Goal: Download file/media

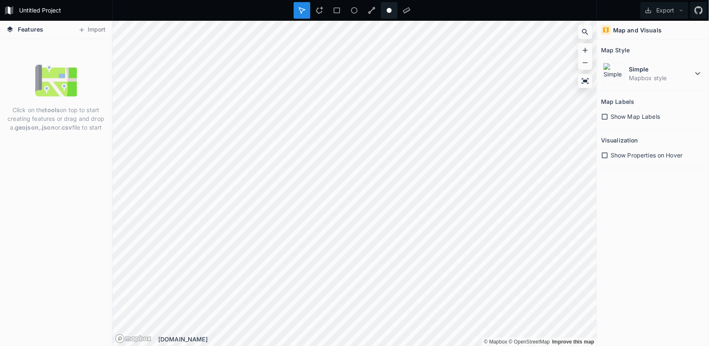
click at [389, 10] on circle at bounding box center [389, 10] width 5 height 5
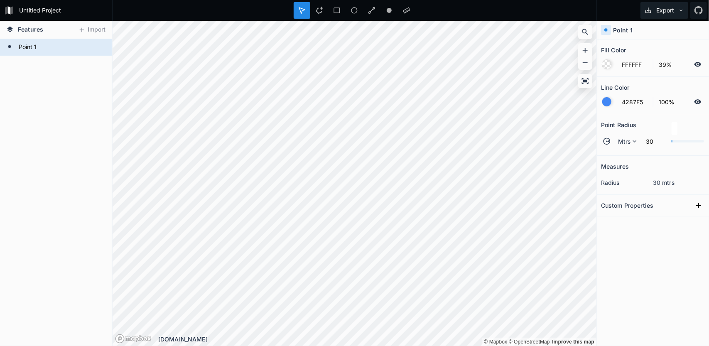
click at [680, 10] on icon at bounding box center [681, 10] width 6 height 6
click at [662, 49] on div "Export as .geojson" at bounding box center [662, 47] width 83 height 17
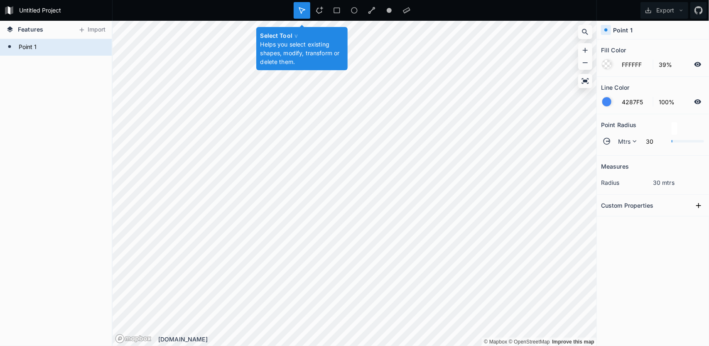
click at [305, 12] on icon at bounding box center [301, 10] width 7 height 7
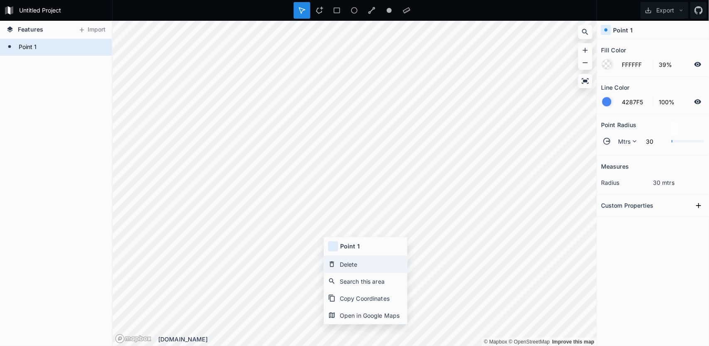
click at [340, 266] on div "Delete" at bounding box center [365, 264] width 83 height 17
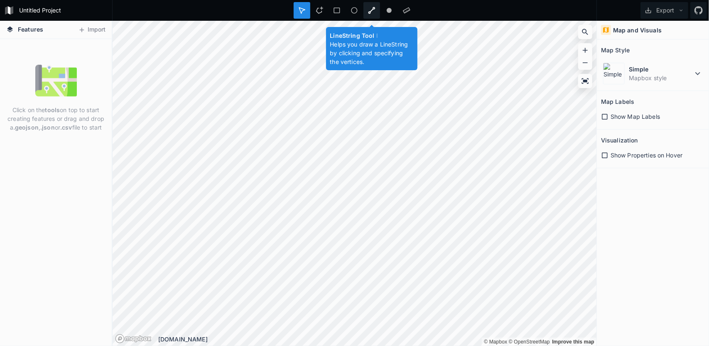
click at [371, 12] on icon at bounding box center [371, 10] width 7 height 7
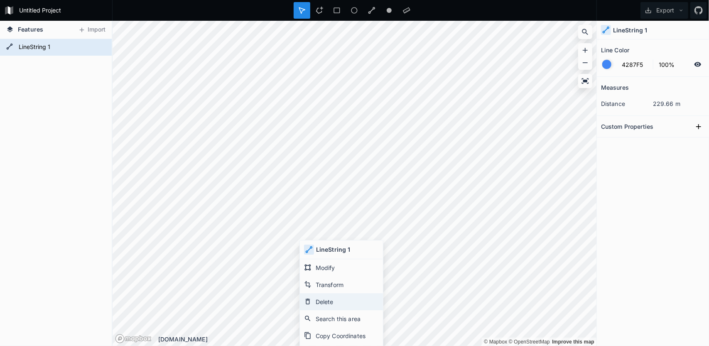
click at [322, 302] on div "Delete" at bounding box center [341, 301] width 83 height 17
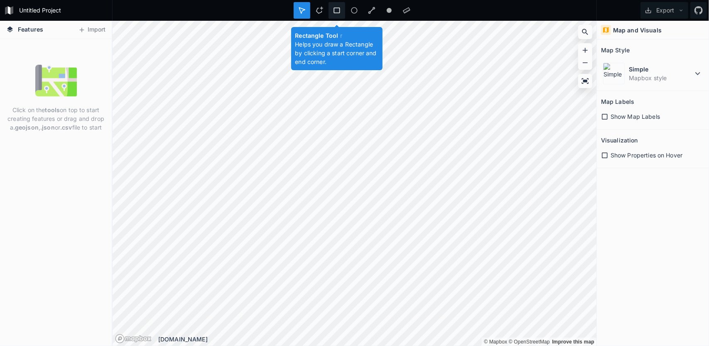
click at [338, 10] on icon at bounding box center [336, 10] width 7 height 7
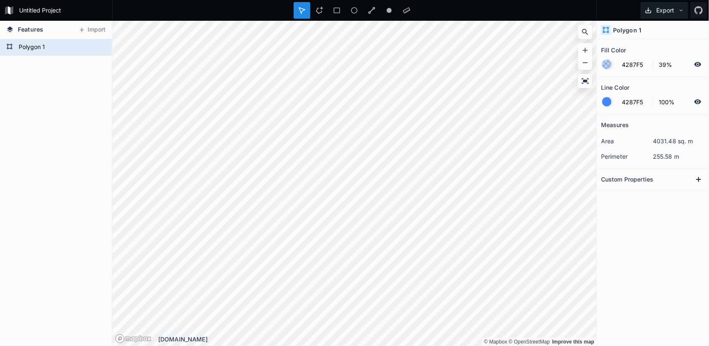
click at [680, 10] on icon at bounding box center [681, 10] width 6 height 6
click at [674, 48] on div "Export as .geojson" at bounding box center [662, 47] width 83 height 17
